Goal: Task Accomplishment & Management: Manage account settings

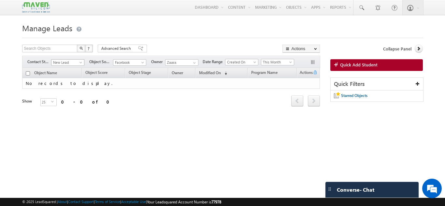
click at [70, 66] on span "New Lead" at bounding box center [67, 63] width 31 height 6
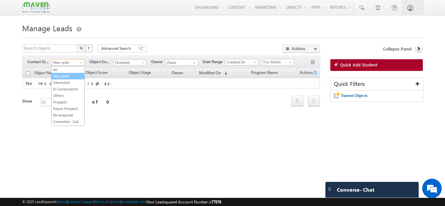
click at [71, 75] on link "New Lead" at bounding box center [68, 76] width 33 height 6
click at [72, 65] on span "New Lead" at bounding box center [67, 63] width 31 height 6
click at [127, 61] on span "Facebook" at bounding box center [128, 63] width 31 height 6
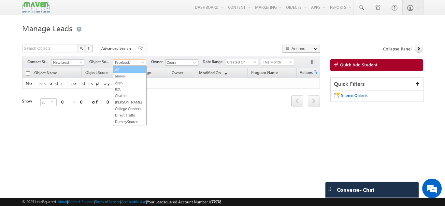
click at [127, 68] on link "All" at bounding box center [129, 70] width 33 height 6
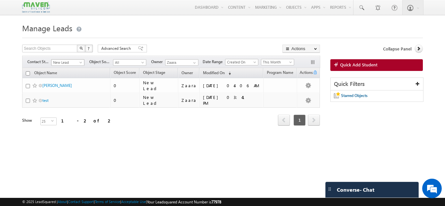
click at [66, 62] on span "New Lead" at bounding box center [67, 63] width 31 height 6
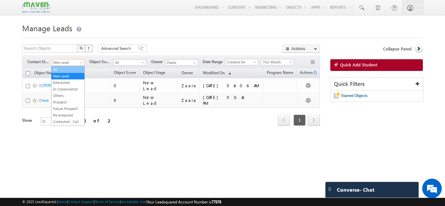
click at [65, 69] on link "All" at bounding box center [68, 70] width 33 height 6
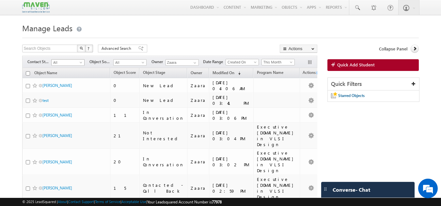
click at [66, 64] on span "All" at bounding box center [67, 63] width 31 height 6
click at [73, 101] on link "Not Contacted" at bounding box center [68, 103] width 33 height 6
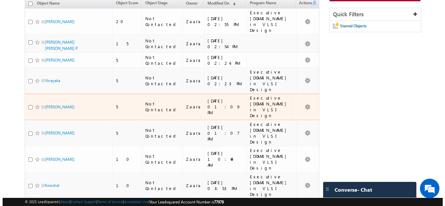
scroll to position [37, 0]
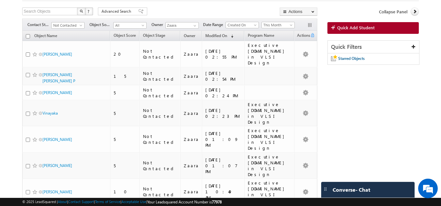
drag, startPoint x: 70, startPoint y: 116, endPoint x: 224, endPoint y: 11, distance: 186.3
click at [224, 11] on div "Search Objects X ? 35 results found Advanced Search Advanced Search Advanced se…" at bounding box center [169, 12] width 295 height 9
click at [375, 29] on link "Quick Add Student" at bounding box center [373, 28] width 92 height 12
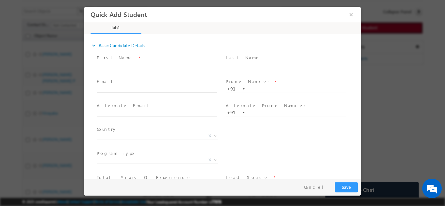
scroll to position [0, 0]
click at [257, 88] on input "text" at bounding box center [286, 89] width 121 height 7
type input "9064551529"
click at [260, 72] on span at bounding box center [286, 71] width 120 height 7
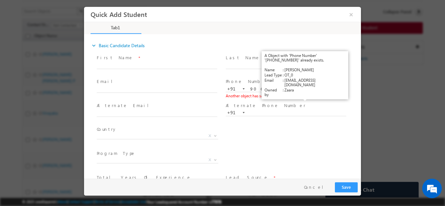
click at [304, 96] on link "View Details" at bounding box center [305, 96] width 20 height 4
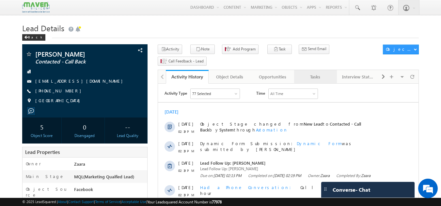
click at [311, 73] on div "Tasks" at bounding box center [315, 77] width 32 height 8
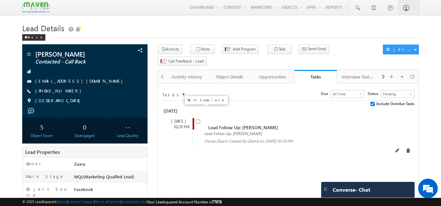
click at [198, 120] on input "checkbox" at bounding box center [198, 122] width 4 height 4
checkbox input "false"
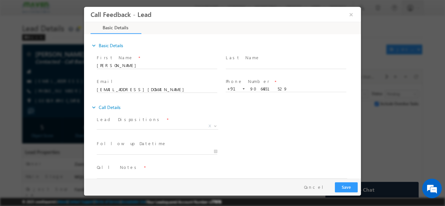
scroll to position [10, 0]
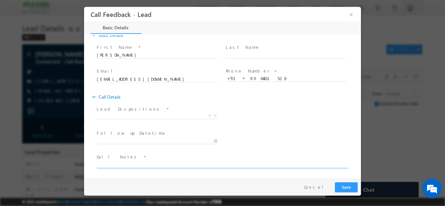
click at [167, 162] on textarea at bounding box center [222, 165] width 251 height 8
